Goal: Information Seeking & Learning: Learn about a topic

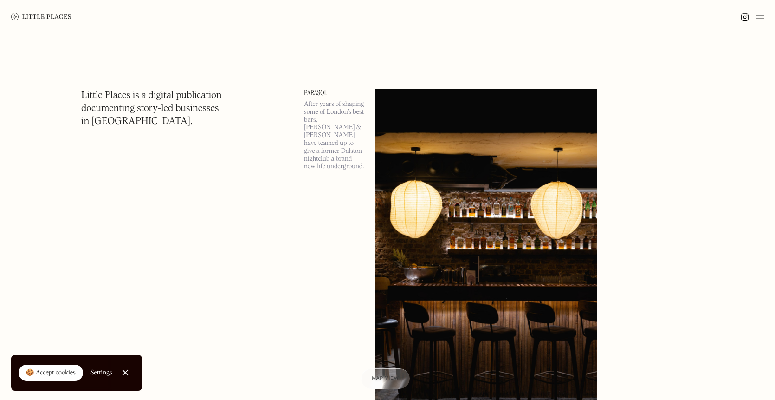
click at [761, 21] on img at bounding box center [759, 16] width 7 height 11
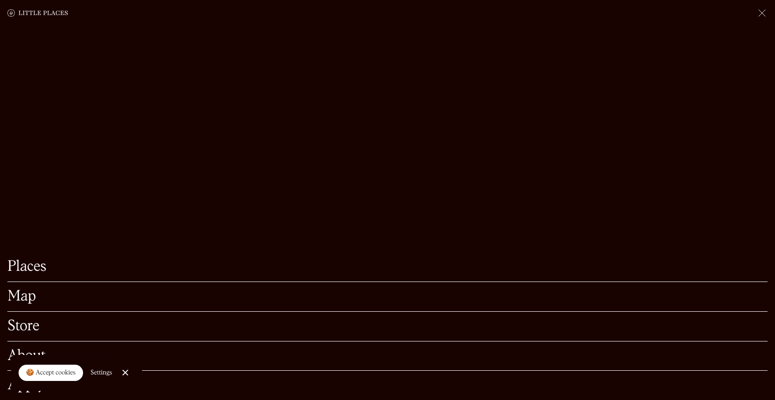
scroll to position [88, 0]
click at [132, 371] on link "Close Cookie Popup" at bounding box center [125, 372] width 19 height 19
click at [42, 268] on link "Places" at bounding box center [387, 266] width 760 height 14
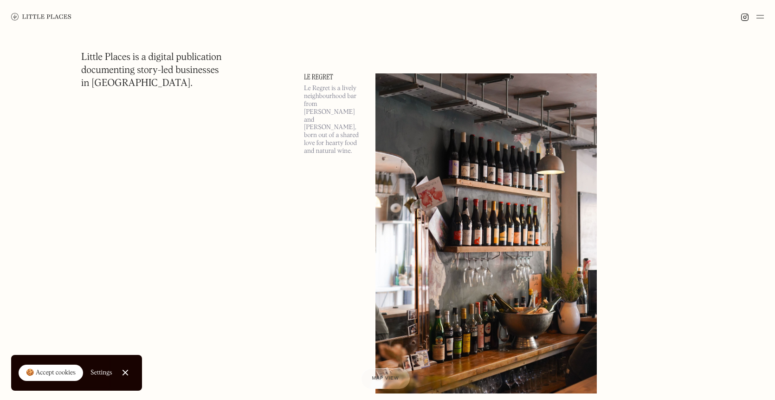
scroll to position [4891, 0]
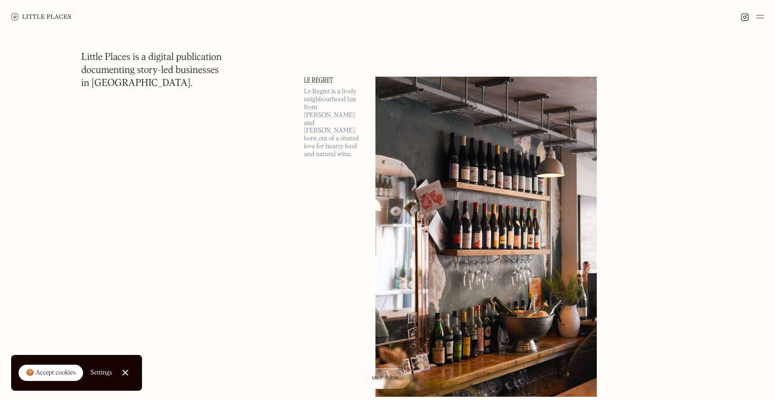
click at [405, 154] on img at bounding box center [485, 237] width 221 height 320
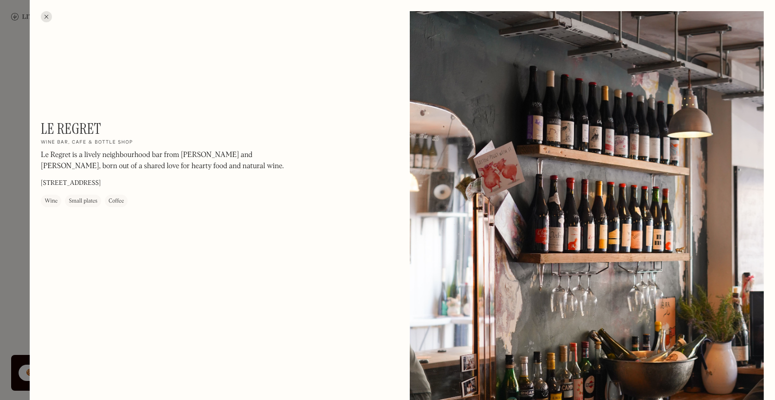
click at [47, 16] on div at bounding box center [46, 16] width 11 height 11
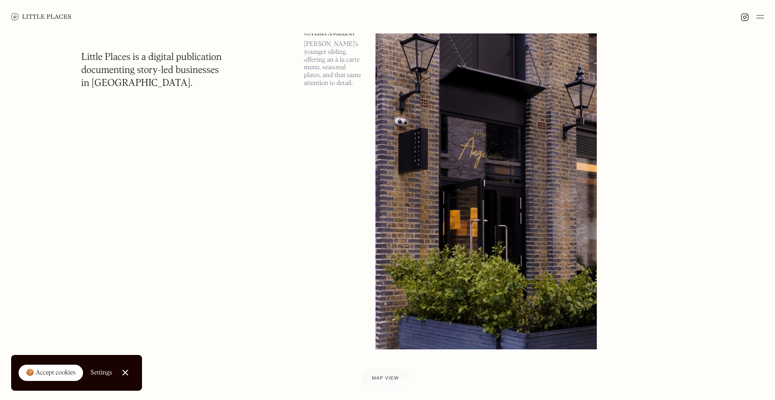
scroll to position [7539, 0]
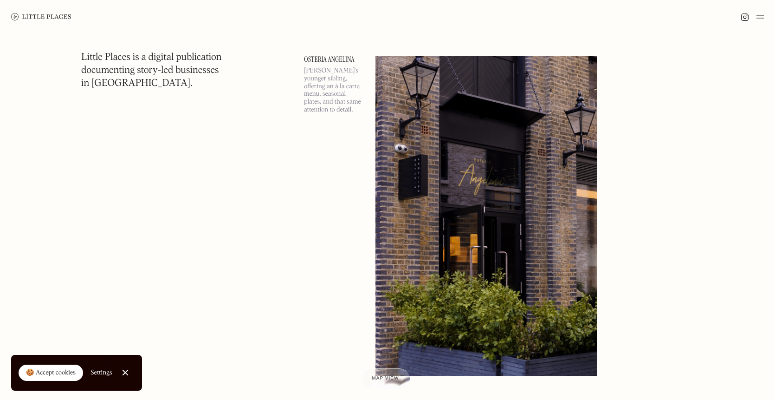
click at [458, 110] on img at bounding box center [485, 216] width 221 height 320
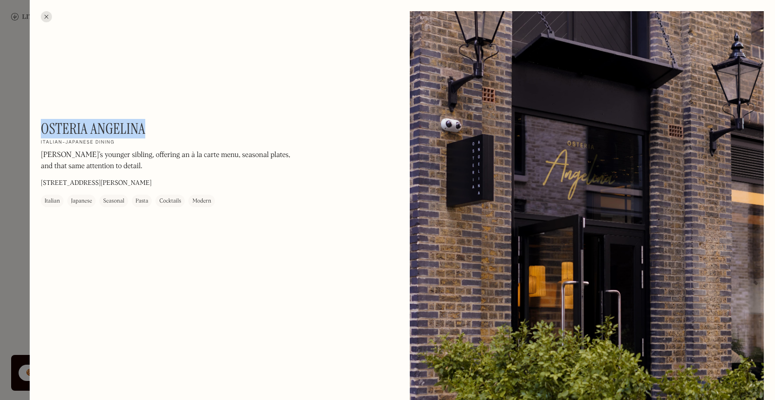
drag, startPoint x: 42, startPoint y: 124, endPoint x: 143, endPoint y: 124, distance: 101.6
click at [143, 124] on h1 "Osteria Angelina" at bounding box center [93, 129] width 104 height 18
copy h1 "Osteria Angelina"
click at [19, 220] on div at bounding box center [387, 200] width 775 height 400
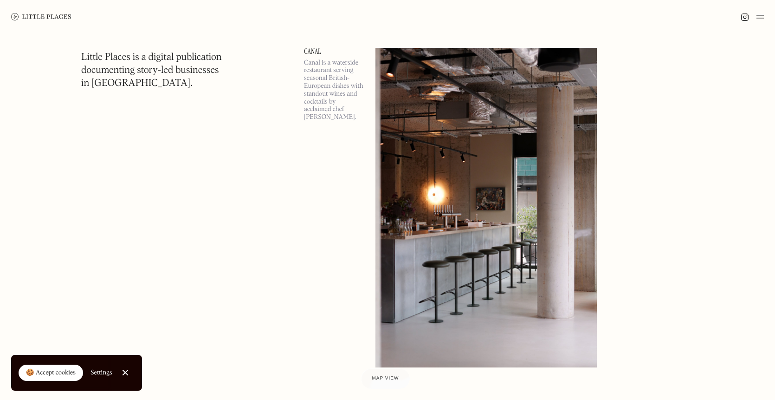
scroll to position [8296, 0]
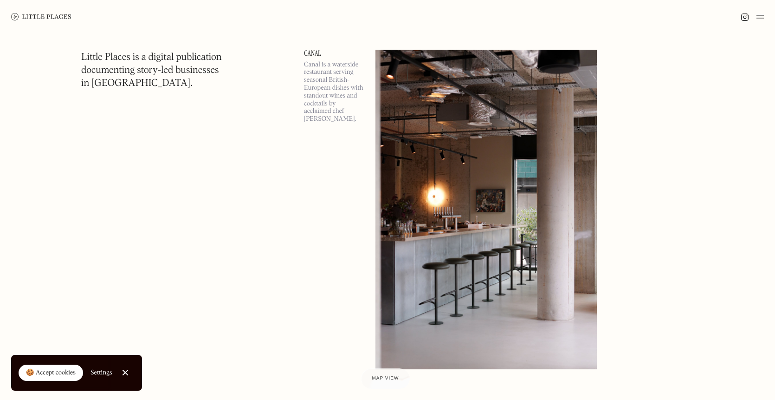
click at [419, 202] on img at bounding box center [485, 210] width 221 height 320
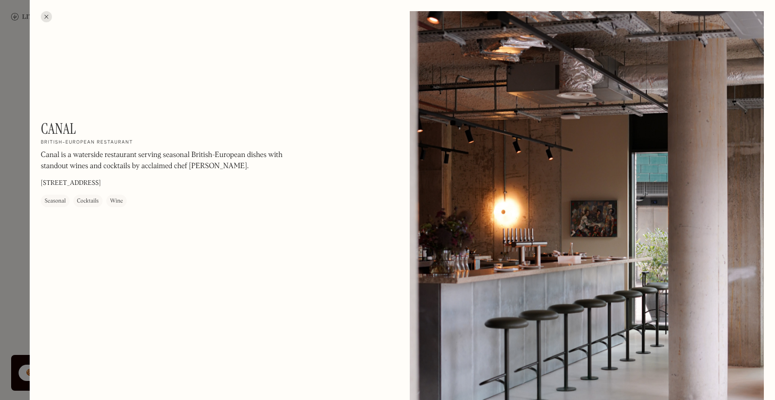
click at [7, 233] on div at bounding box center [387, 200] width 775 height 400
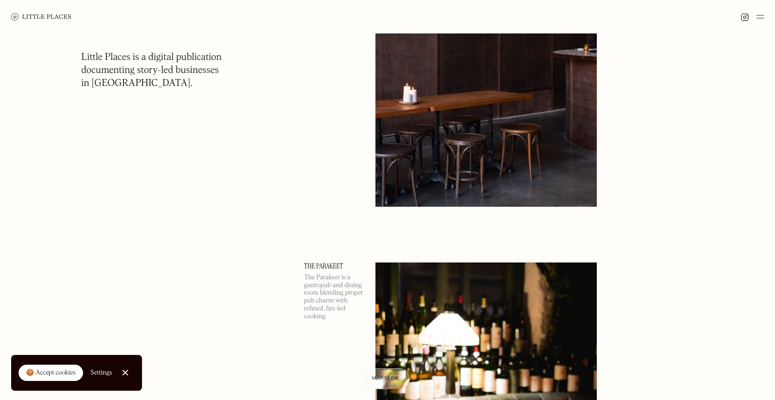
scroll to position [11672, 0]
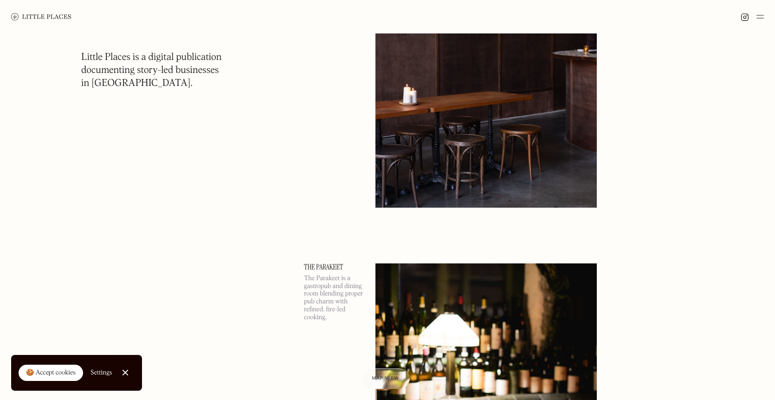
click at [396, 121] on img at bounding box center [485, 48] width 221 height 320
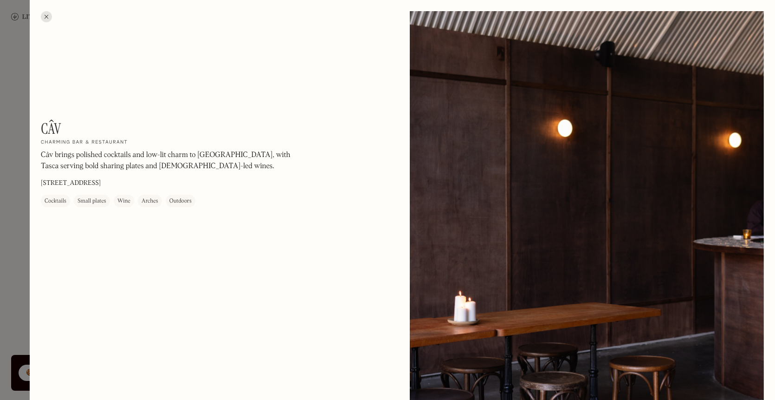
click at [10, 285] on div at bounding box center [387, 200] width 775 height 400
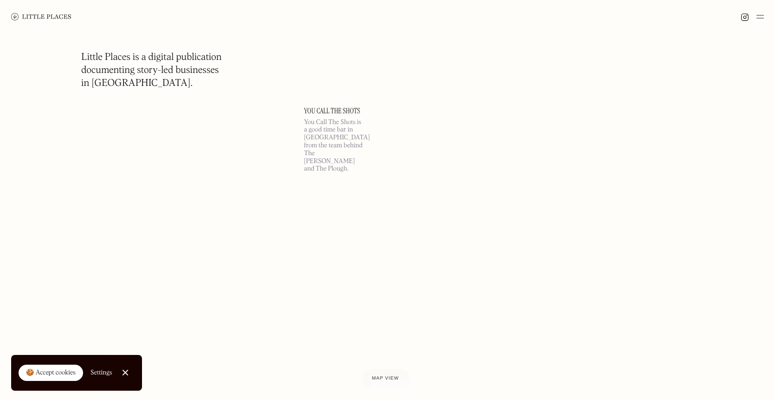
scroll to position [18047, 0]
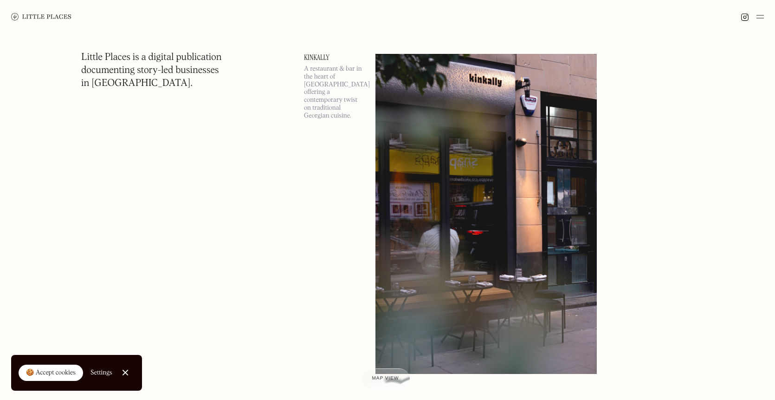
scroll to position [22186, 0]
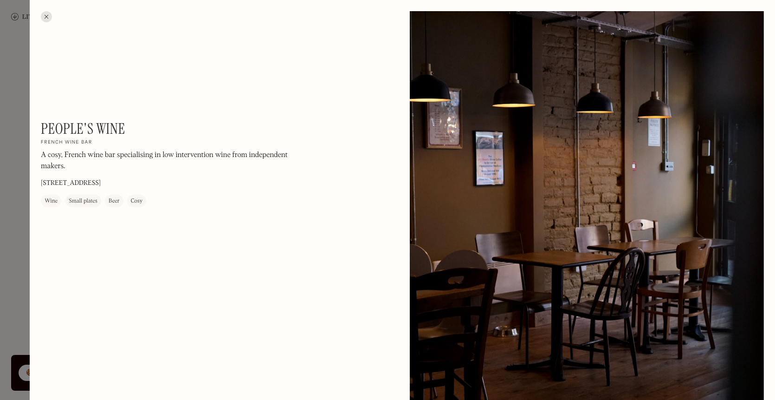
click at [22, 231] on div at bounding box center [387, 200] width 775 height 400
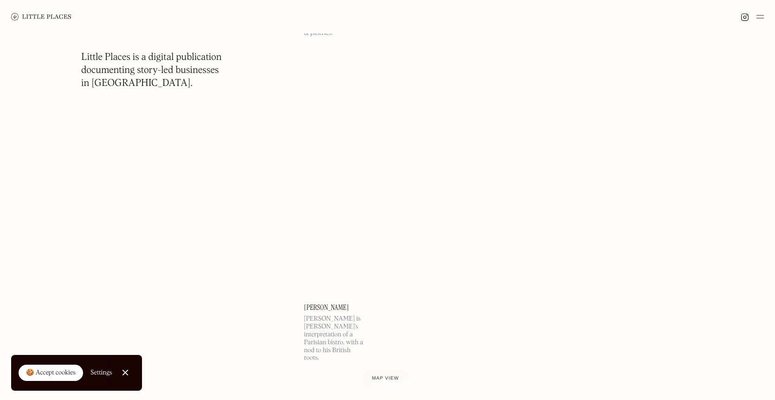
scroll to position [25532, 0]
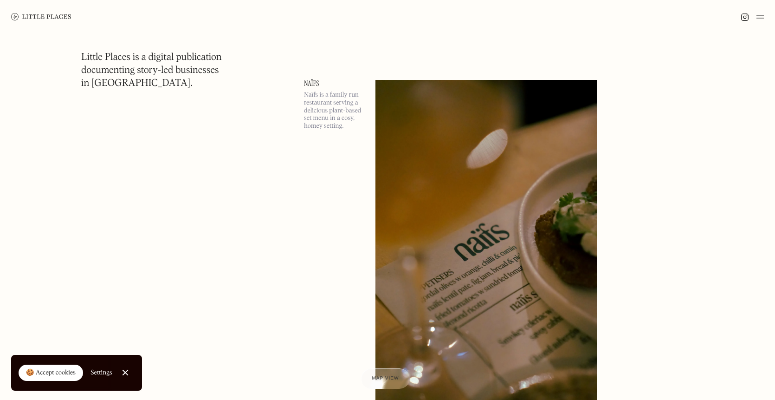
scroll to position [36100, 0]
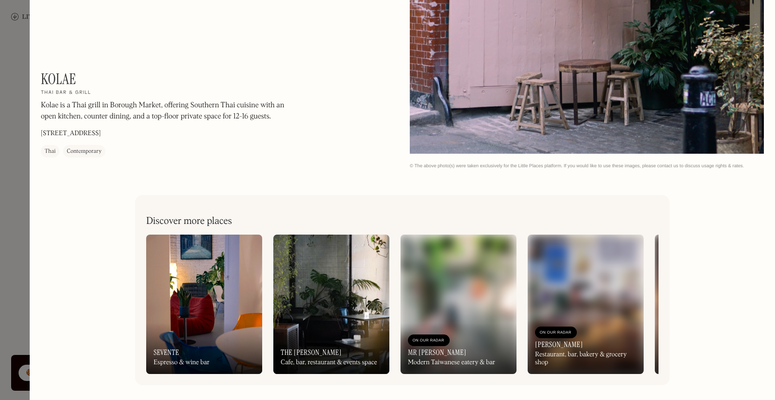
scroll to position [750, 0]
click at [16, 235] on div at bounding box center [387, 200] width 775 height 400
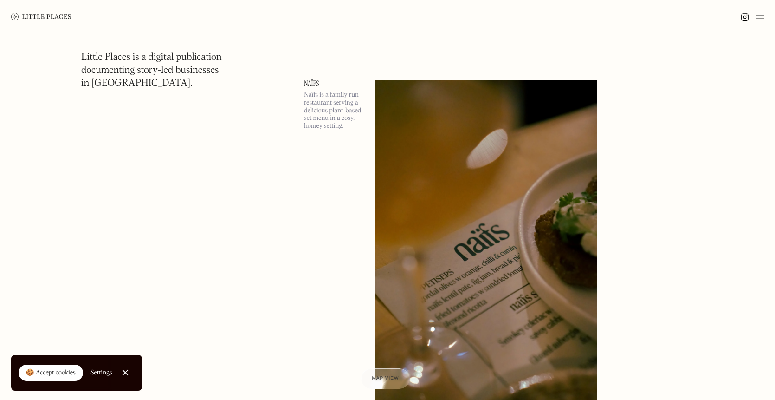
scroll to position [36454, 0]
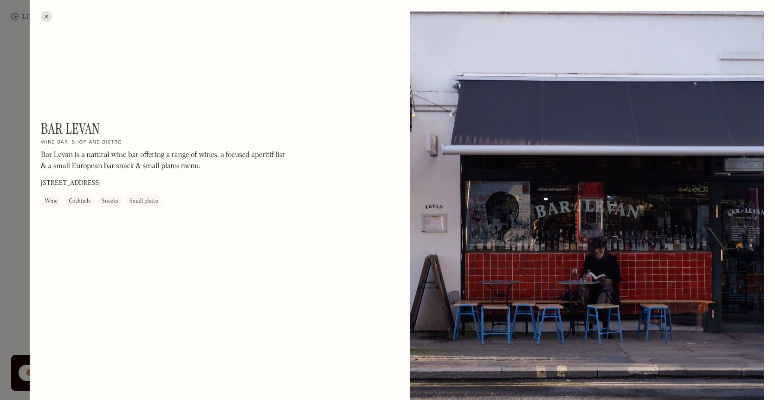
click at [19, 229] on div at bounding box center [387, 200] width 775 height 400
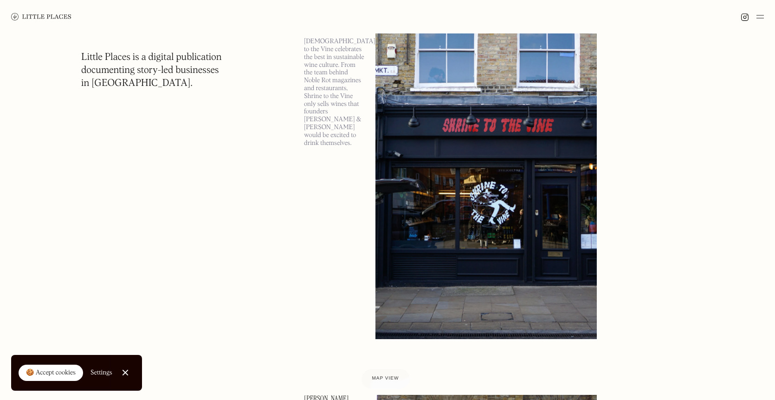
scroll to position [42105, 0]
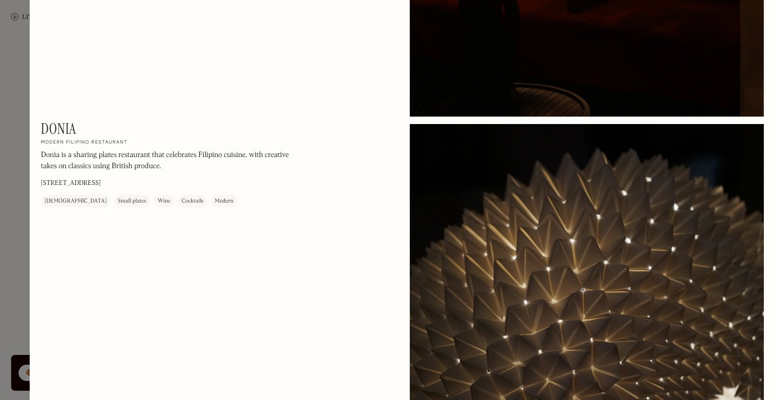
scroll to position [1714, 0]
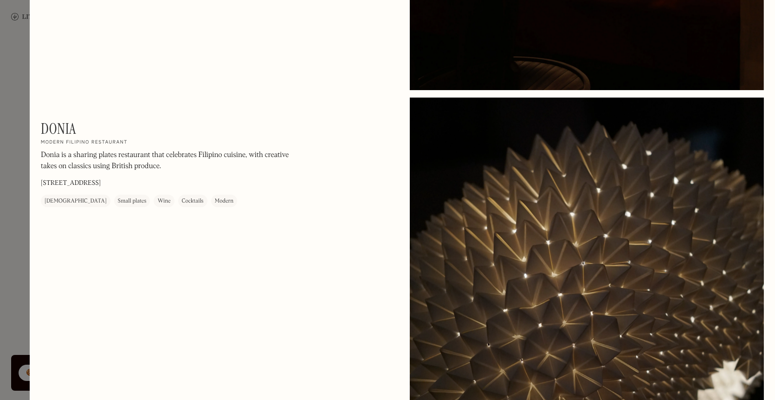
click at [12, 245] on div at bounding box center [387, 200] width 775 height 400
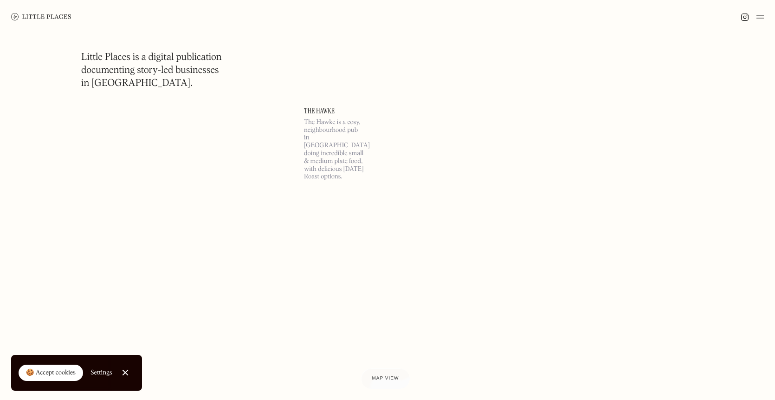
scroll to position [46185, 0]
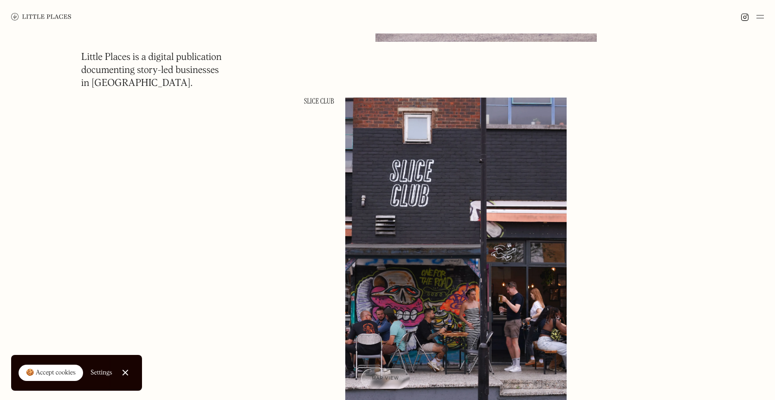
scroll to position [52997, 0]
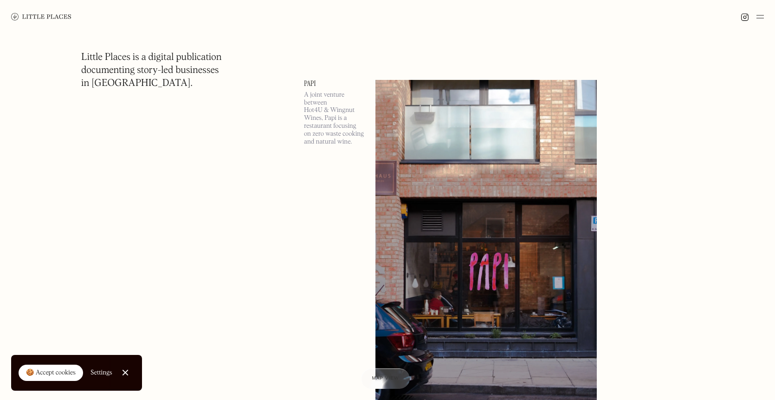
scroll to position [65134, 0]
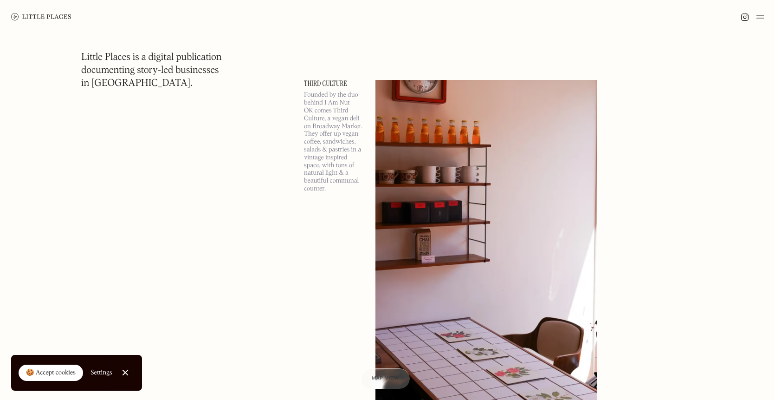
scroll to position [73967, 0]
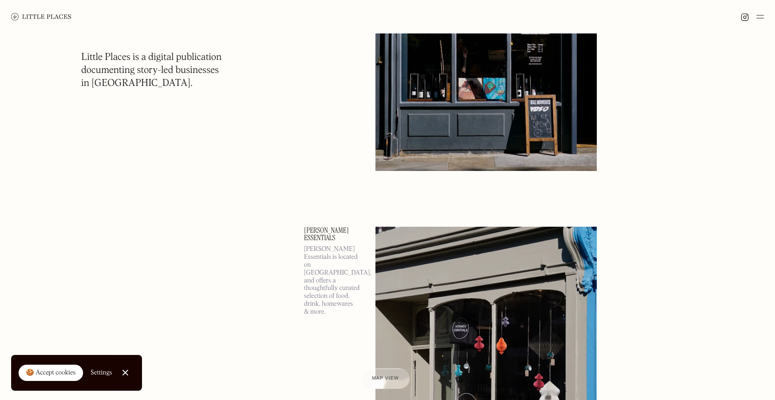
scroll to position [76228, 0]
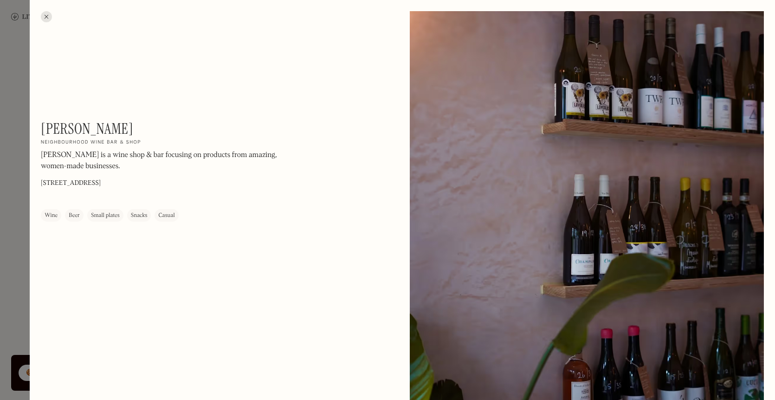
click at [23, 286] on div at bounding box center [387, 200] width 775 height 400
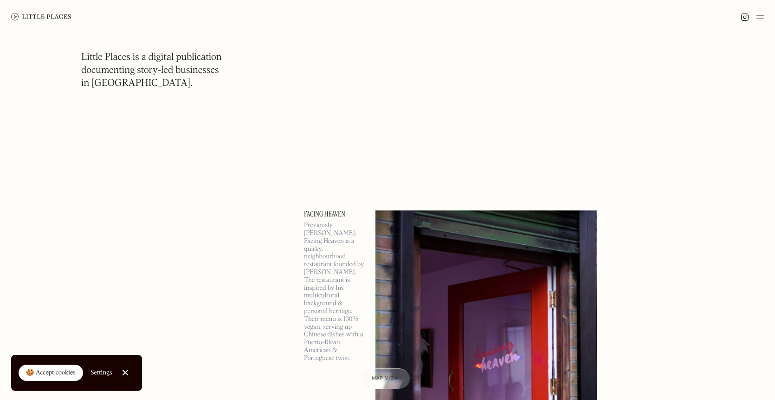
scroll to position [76968, 0]
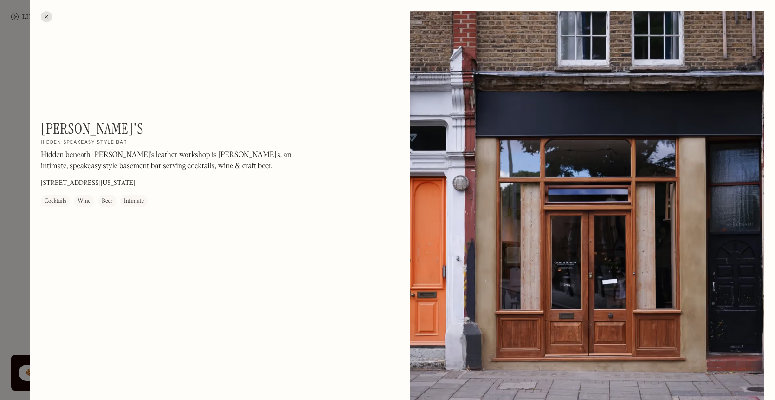
click at [12, 277] on div at bounding box center [387, 200] width 775 height 400
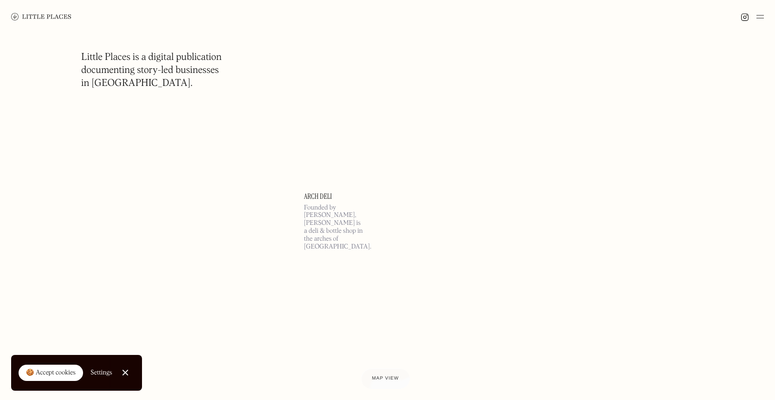
scroll to position [78462, 0]
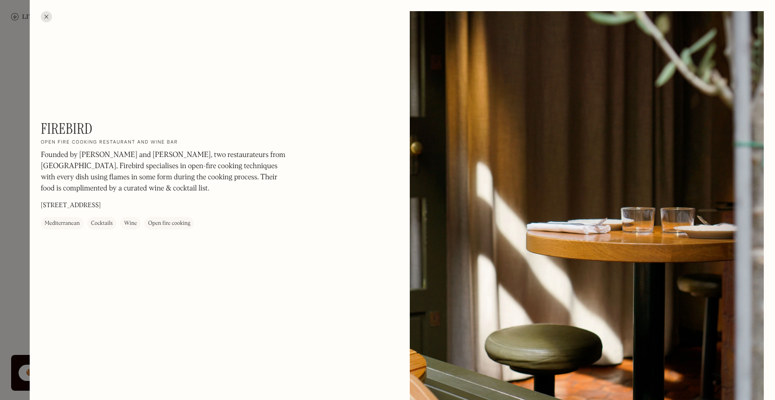
click at [21, 260] on div at bounding box center [387, 200] width 775 height 400
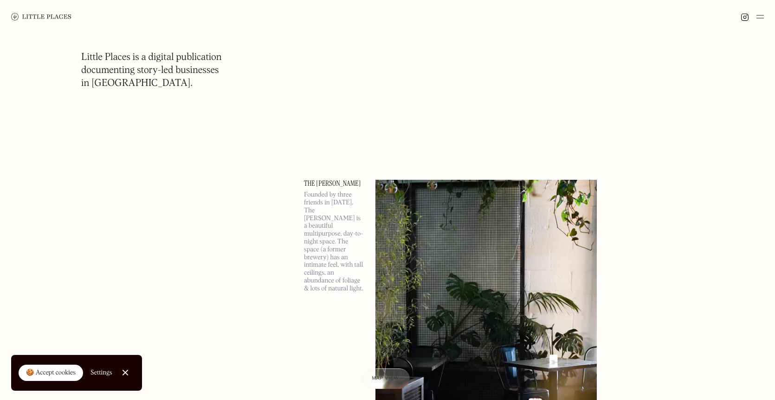
scroll to position [79224, 0]
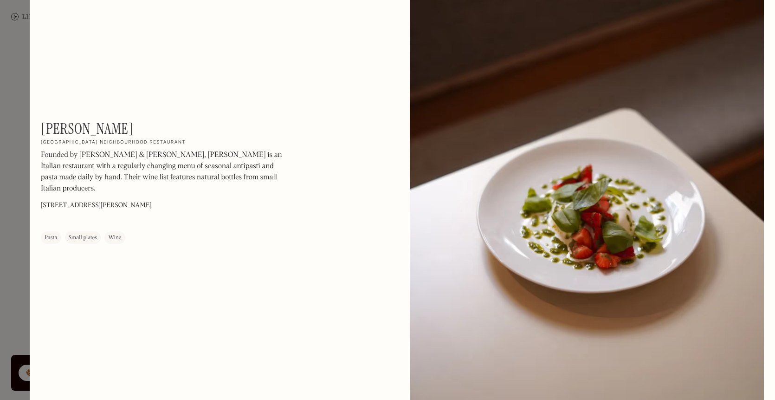
scroll to position [32, 0]
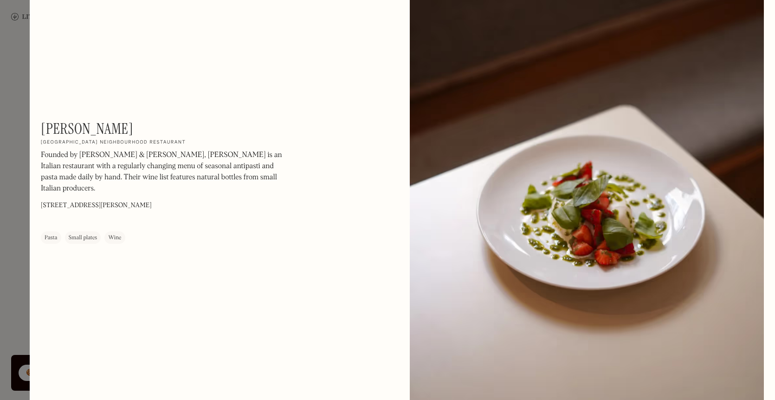
click at [23, 129] on div at bounding box center [387, 200] width 775 height 400
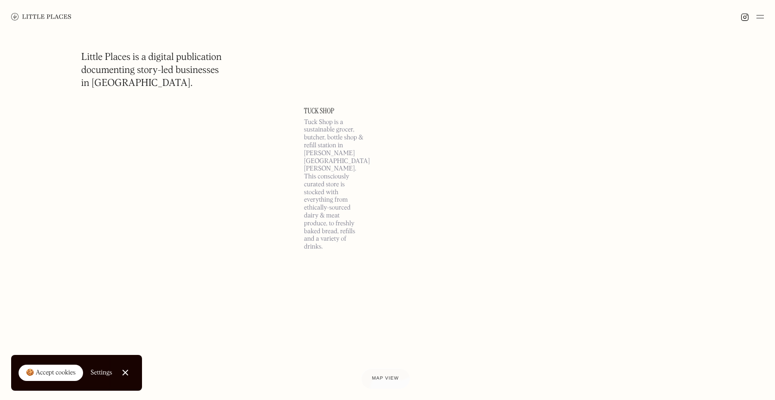
scroll to position [81868, 0]
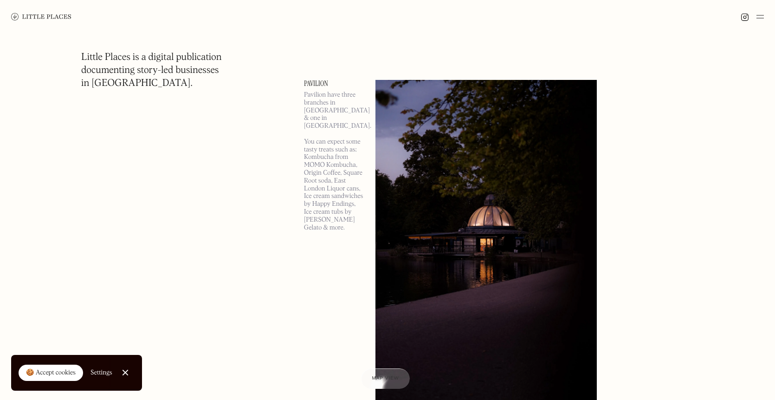
scroll to position [93518, 0]
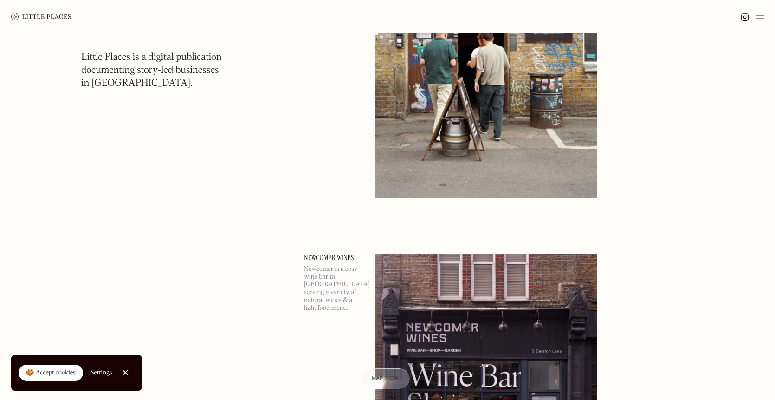
scroll to position [95380, 0]
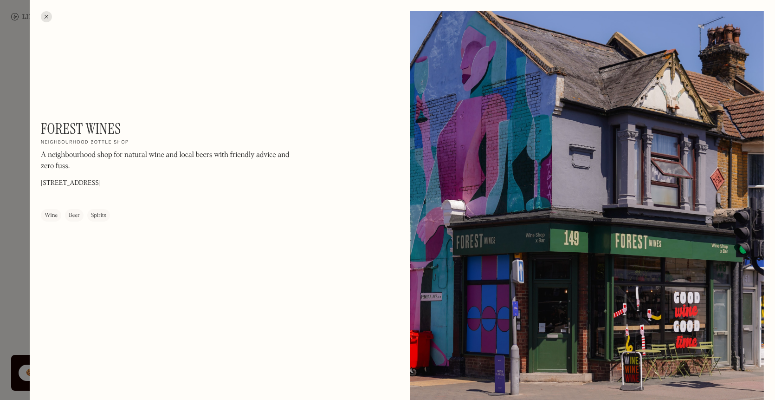
click at [14, 249] on div at bounding box center [387, 200] width 775 height 400
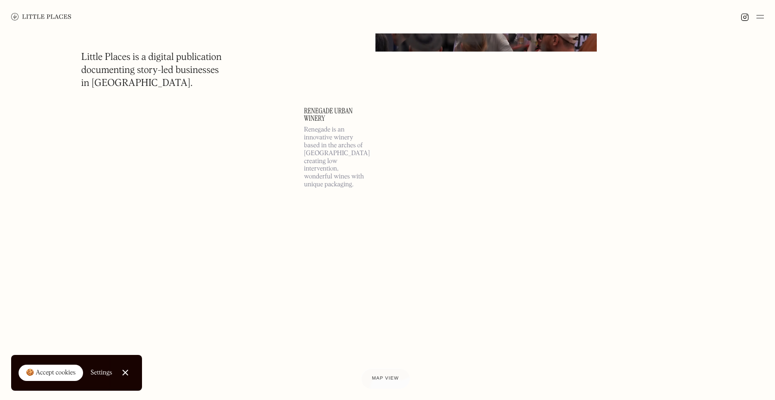
scroll to position [101010, 0]
